Goal: Task Accomplishment & Management: Use online tool/utility

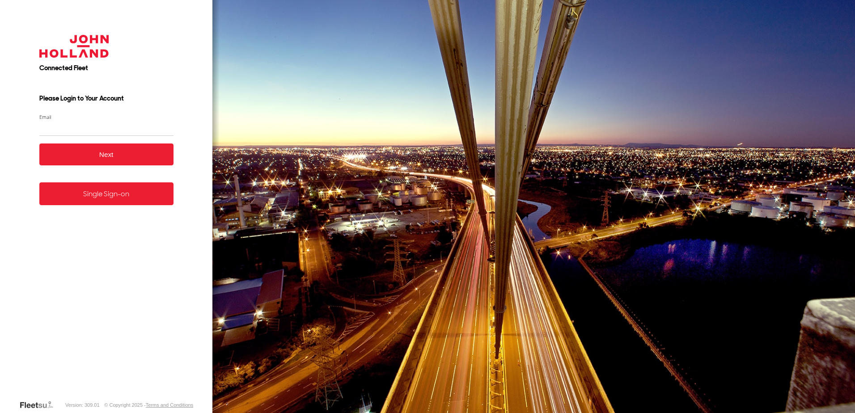
click at [117, 205] on link "Single Sign-on" at bounding box center [106, 193] width 134 height 23
click at [120, 197] on link "Single Sign-on" at bounding box center [106, 193] width 134 height 23
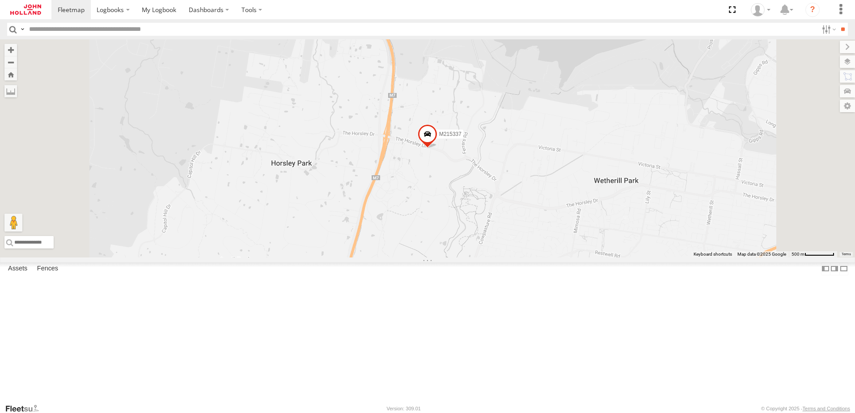
click at [0, 0] on div at bounding box center [0, 0] width 0 height 0
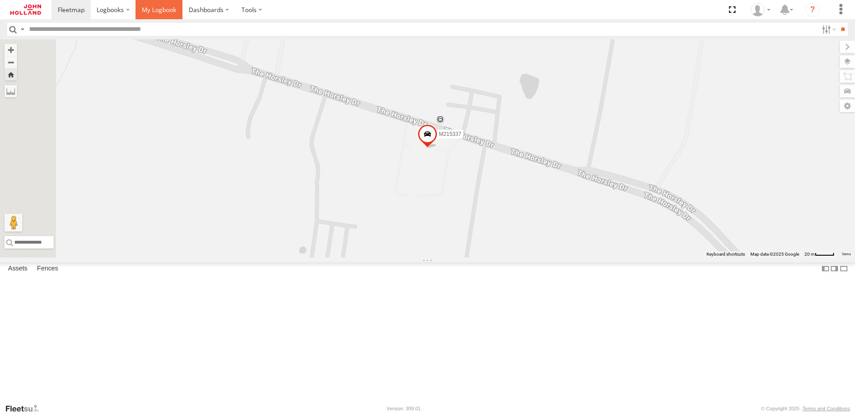
click at [162, 8] on span at bounding box center [159, 9] width 34 height 8
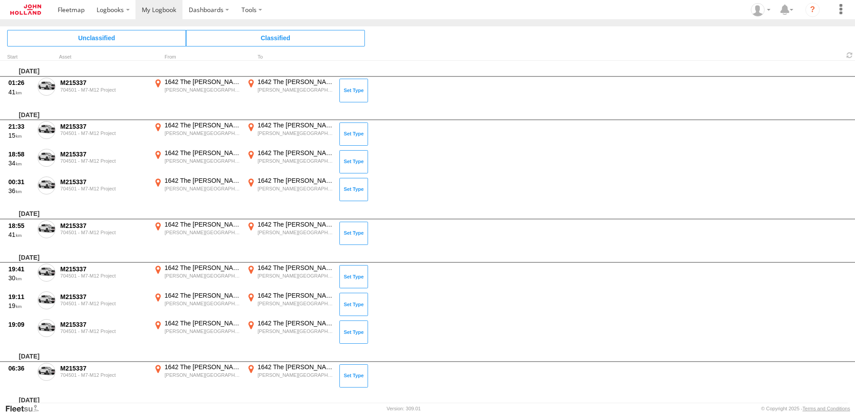
scroll to position [227, 0]
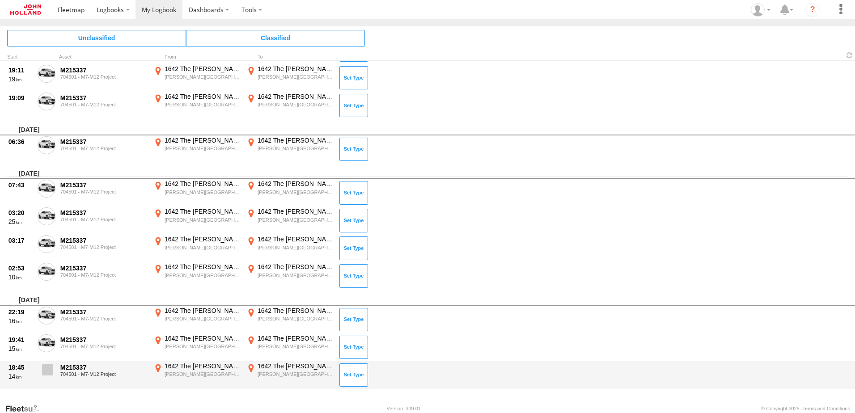
click at [54, 368] on label at bounding box center [47, 372] width 18 height 21
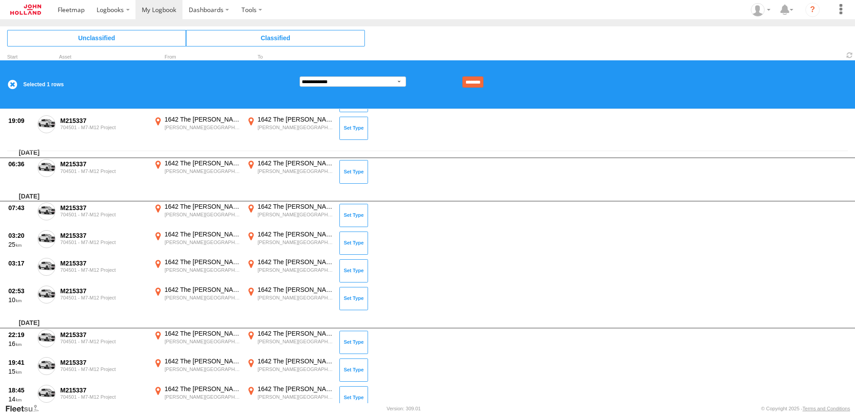
scroll to position [275, 0]
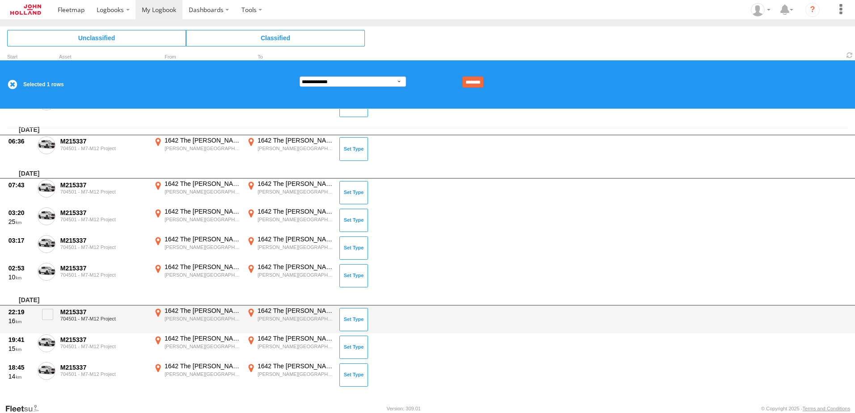
drag, startPoint x: 50, startPoint y: 339, endPoint x: 49, endPoint y: 331, distance: 8.2
click at [50, 334] on label at bounding box center [47, 344] width 18 height 21
click at [44, 312] on span at bounding box center [47, 314] width 11 height 11
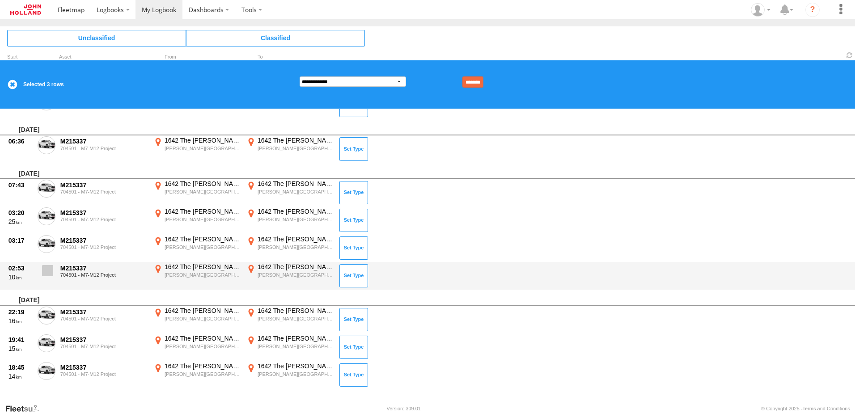
drag, startPoint x: 43, startPoint y: 274, endPoint x: 47, endPoint y: 263, distance: 10.9
click at [45, 270] on span at bounding box center [47, 270] width 11 height 11
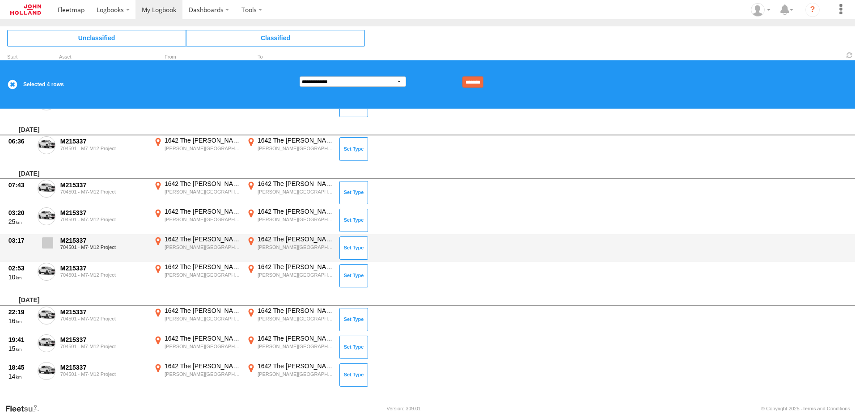
drag, startPoint x: 47, startPoint y: 237, endPoint x: 48, endPoint y: 225, distance: 12.1
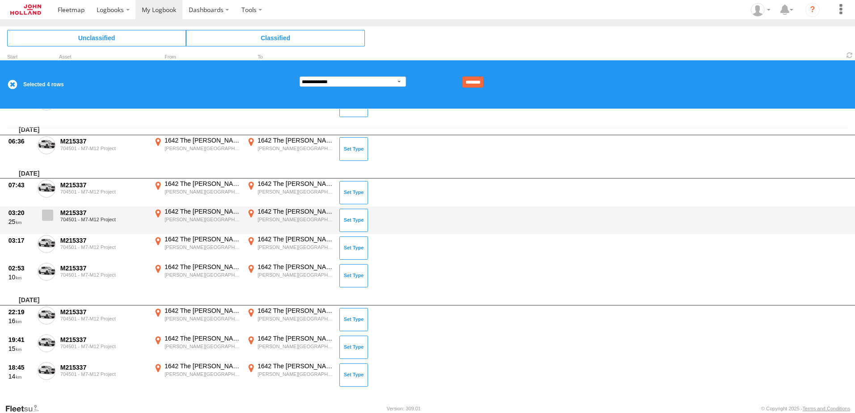
click at [48, 236] on label at bounding box center [47, 245] width 18 height 21
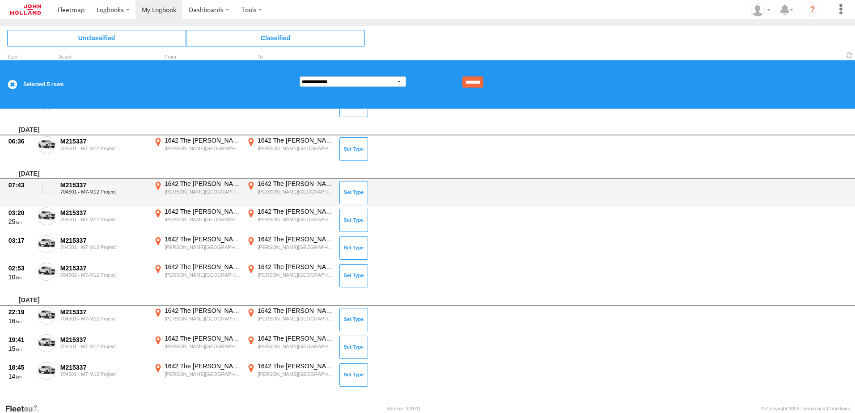
drag, startPoint x: 48, startPoint y: 216, endPoint x: 48, endPoint y: 206, distance: 10.3
click at [0, 0] on span at bounding box center [0, 0] width 0 height 0
click at [46, 179] on div "07:43 M215337 704501 - M7-M12 Project 1642 The [PERSON_NAME][GEOGRAPHIC_DATA][P…" at bounding box center [427, 193] width 855 height 28
click at [50, 189] on span at bounding box center [47, 187] width 11 height 11
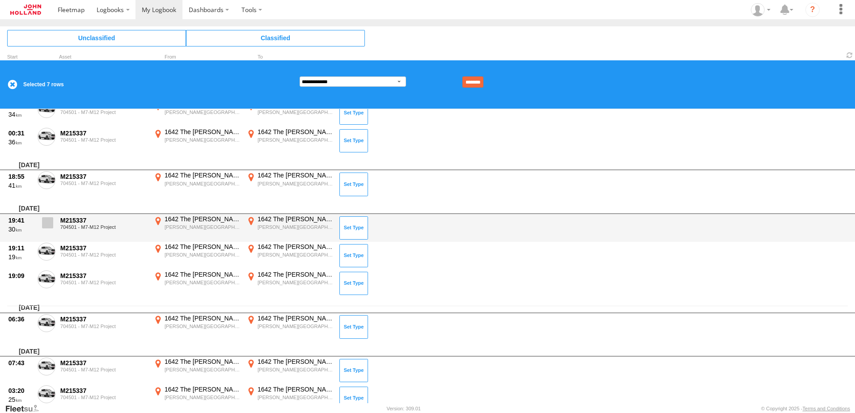
scroll to position [96, 0]
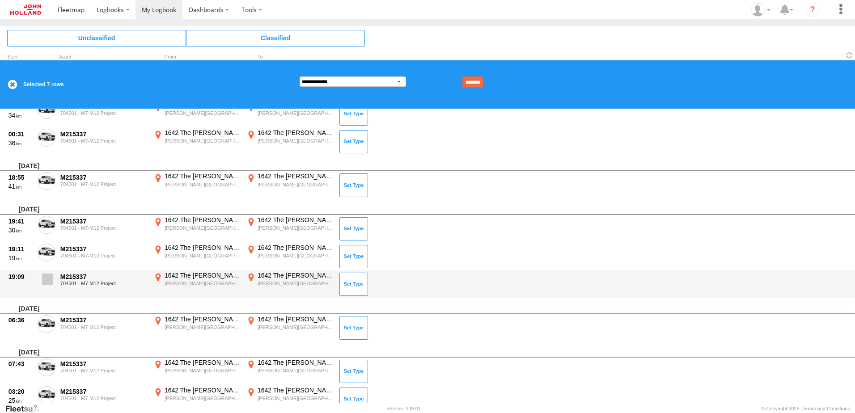
drag, startPoint x: 54, startPoint y: 321, endPoint x: 47, endPoint y: 289, distance: 32.8
click at [54, 319] on label at bounding box center [47, 325] width 18 height 21
drag, startPoint x: 41, startPoint y: 276, endPoint x: 47, endPoint y: 262, distance: 15.4
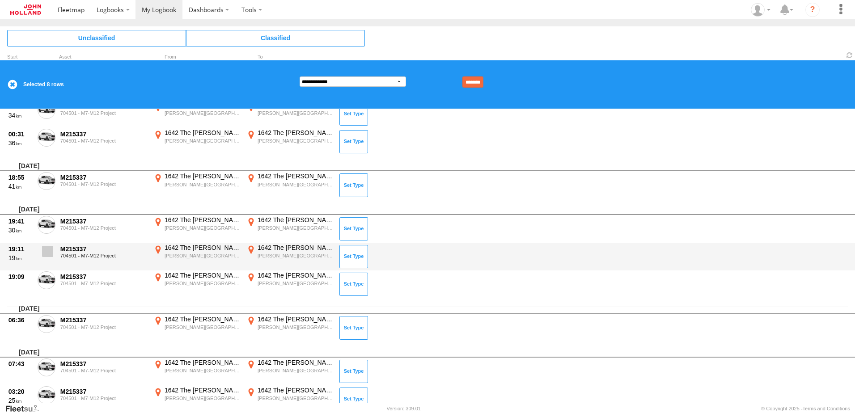
click at [41, 276] on label at bounding box center [47, 281] width 18 height 21
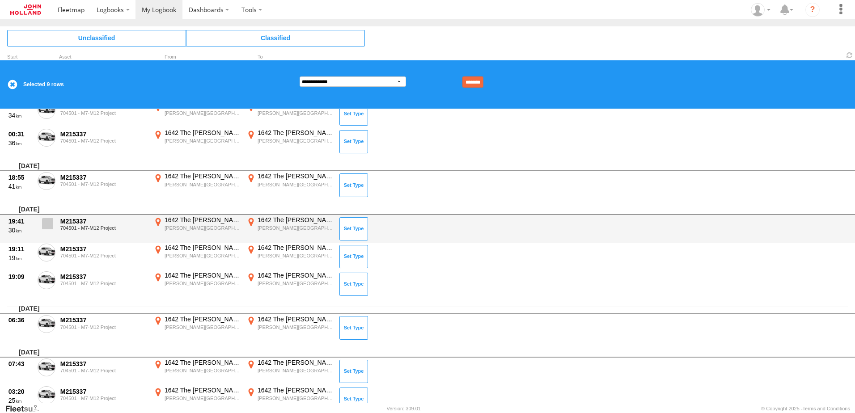
drag, startPoint x: 50, startPoint y: 251, endPoint x: 49, endPoint y: 229, distance: 21.9
click at [0, 0] on span at bounding box center [0, 0] width 0 height 0
drag, startPoint x: 49, startPoint y: 227, endPoint x: 47, endPoint y: 215, distance: 11.3
click at [48, 219] on span at bounding box center [47, 223] width 11 height 11
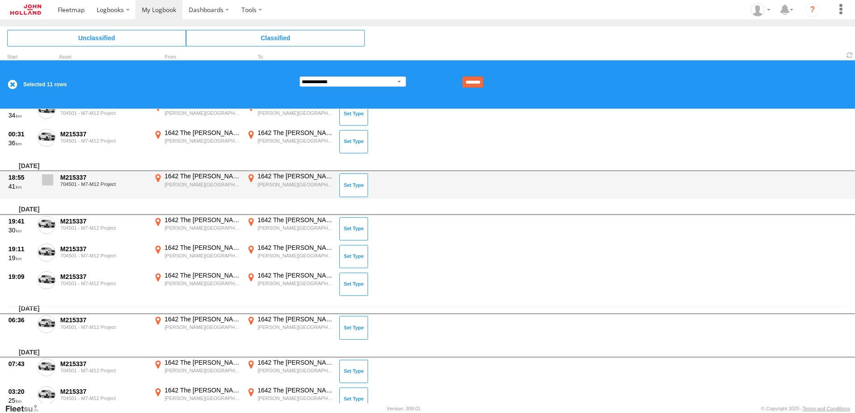
click at [46, 180] on span at bounding box center [47, 179] width 11 height 11
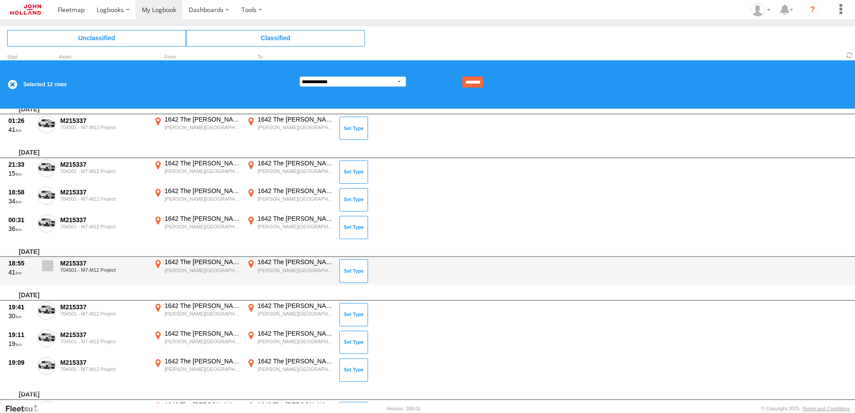
scroll to position [0, 0]
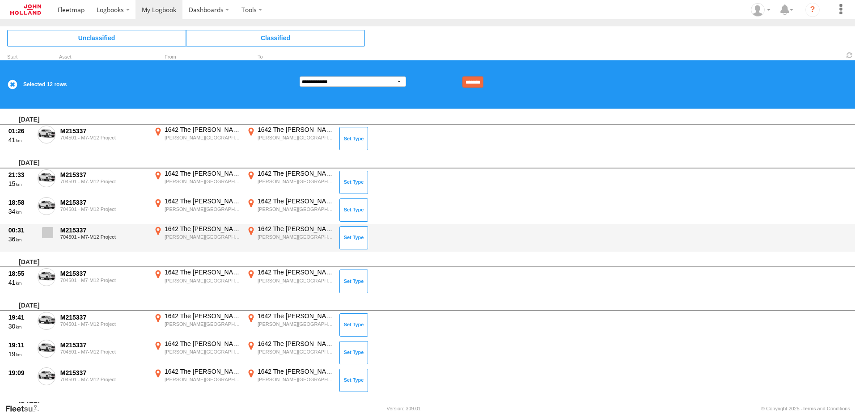
click at [48, 232] on span at bounding box center [47, 232] width 11 height 11
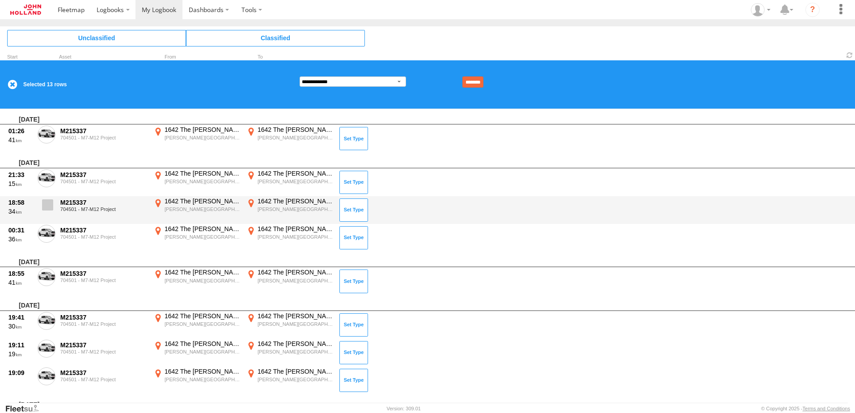
click at [49, 206] on span at bounding box center [47, 204] width 11 height 11
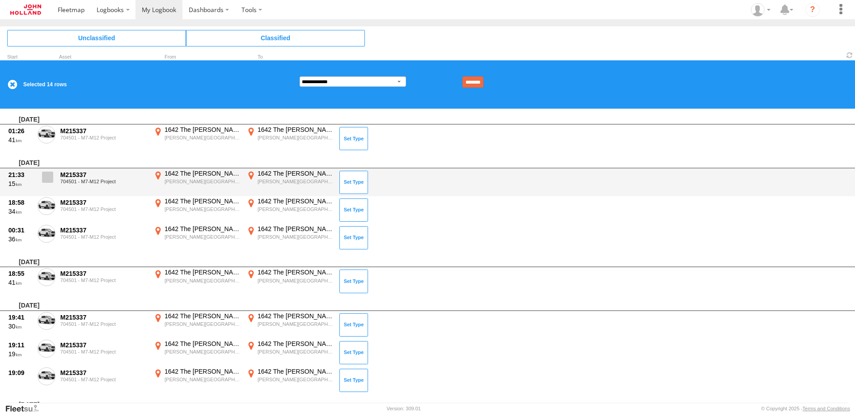
click at [48, 184] on label at bounding box center [47, 179] width 18 height 21
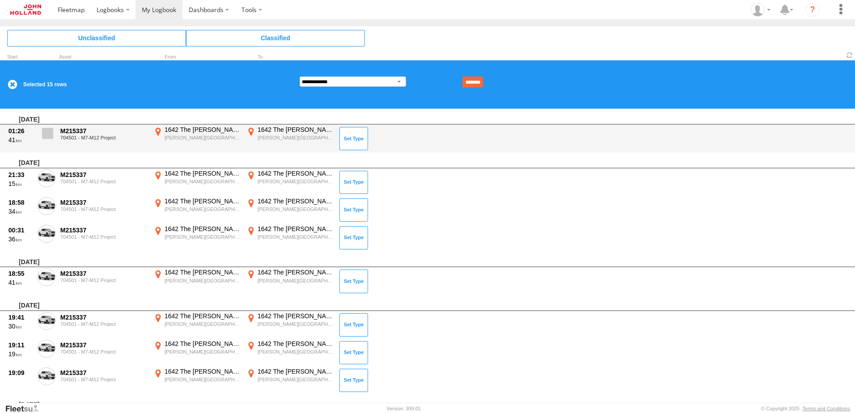
click at [49, 133] on span at bounding box center [47, 133] width 11 height 11
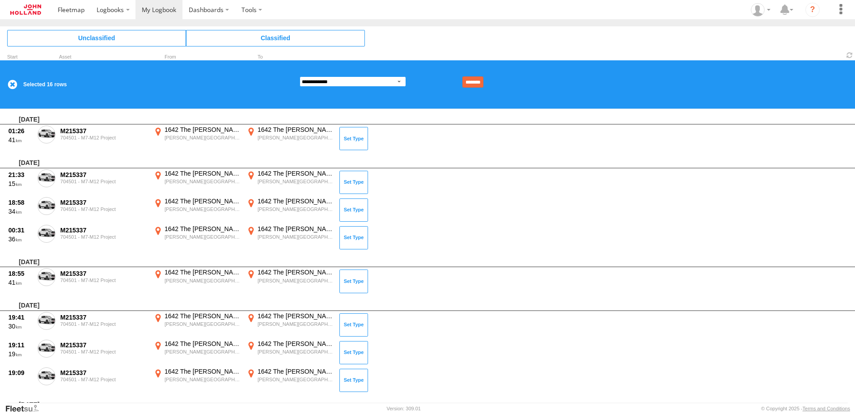
click at [368, 77] on select "**********" at bounding box center [352, 81] width 106 height 10
select select "**"
click at [299, 76] on select "**********" at bounding box center [352, 81] width 106 height 10
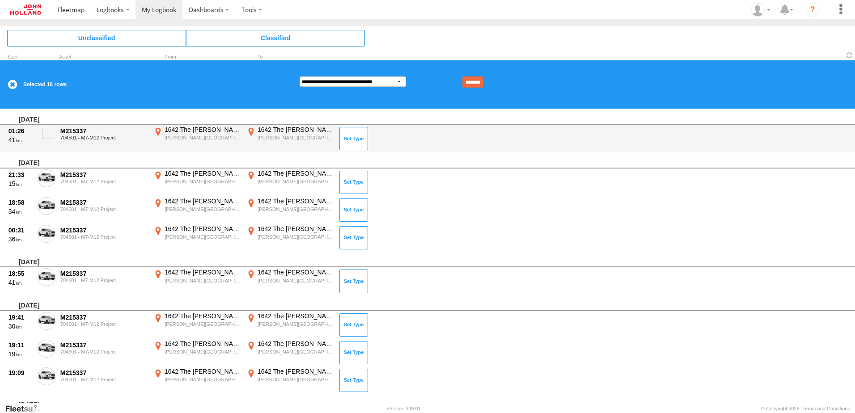
click at [482, 76] on input "********" at bounding box center [472, 81] width 21 height 11
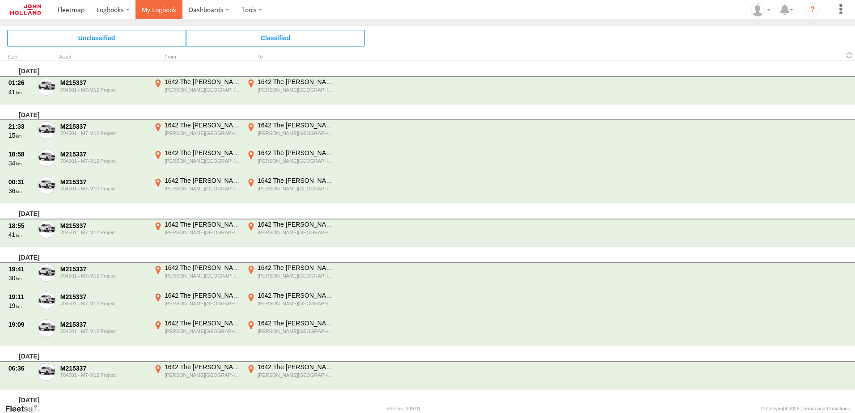
click at [164, 10] on span at bounding box center [159, 9] width 34 height 8
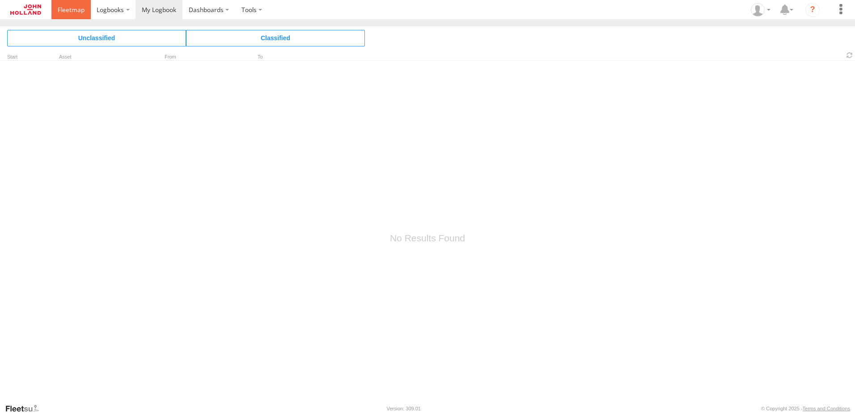
click at [76, 8] on span at bounding box center [71, 9] width 27 height 8
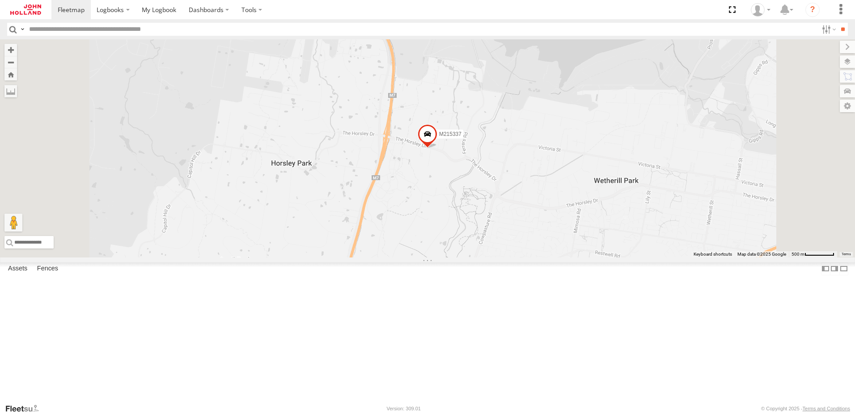
click at [0, 0] on div at bounding box center [0, 0] width 0 height 0
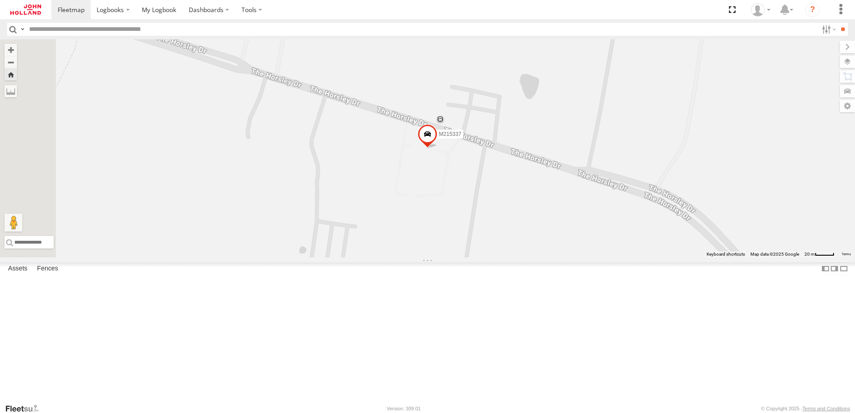
click at [0, 0] on span at bounding box center [0, 0] width 0 height 0
click at [0, 0] on div at bounding box center [0, 0] width 0 height 0
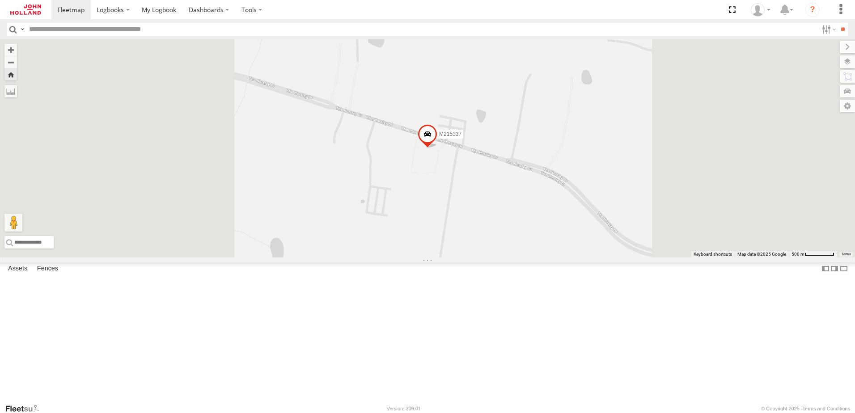
click at [0, 0] on div at bounding box center [0, 0] width 0 height 0
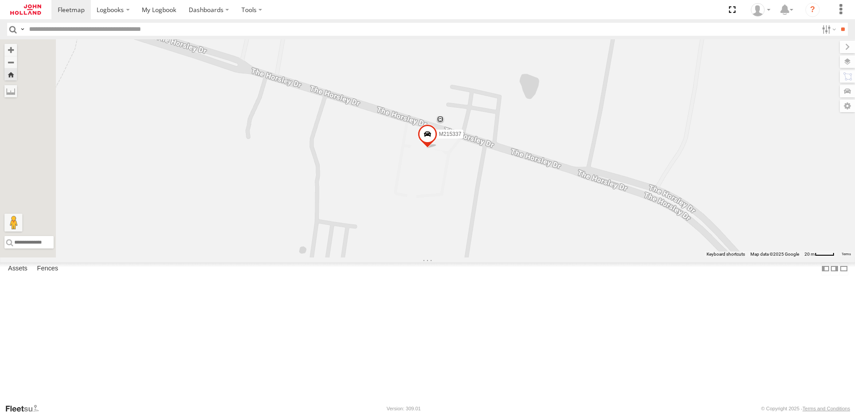
click at [0, 0] on div at bounding box center [0, 0] width 0 height 0
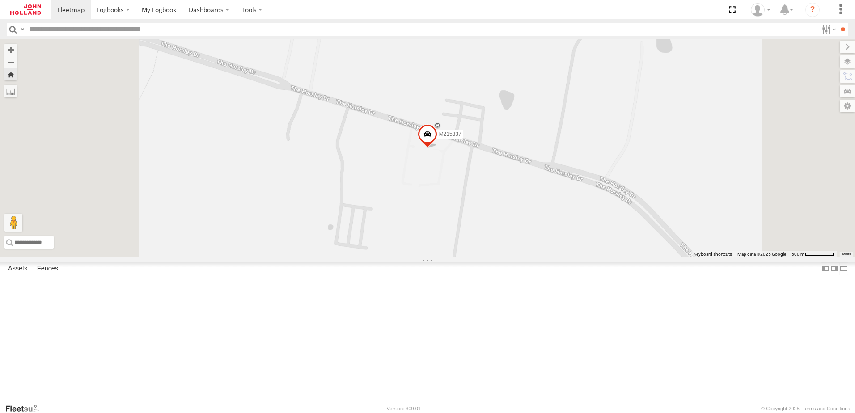
click at [0, 0] on div at bounding box center [0, 0] width 0 height 0
